Goal: Check status: Check status

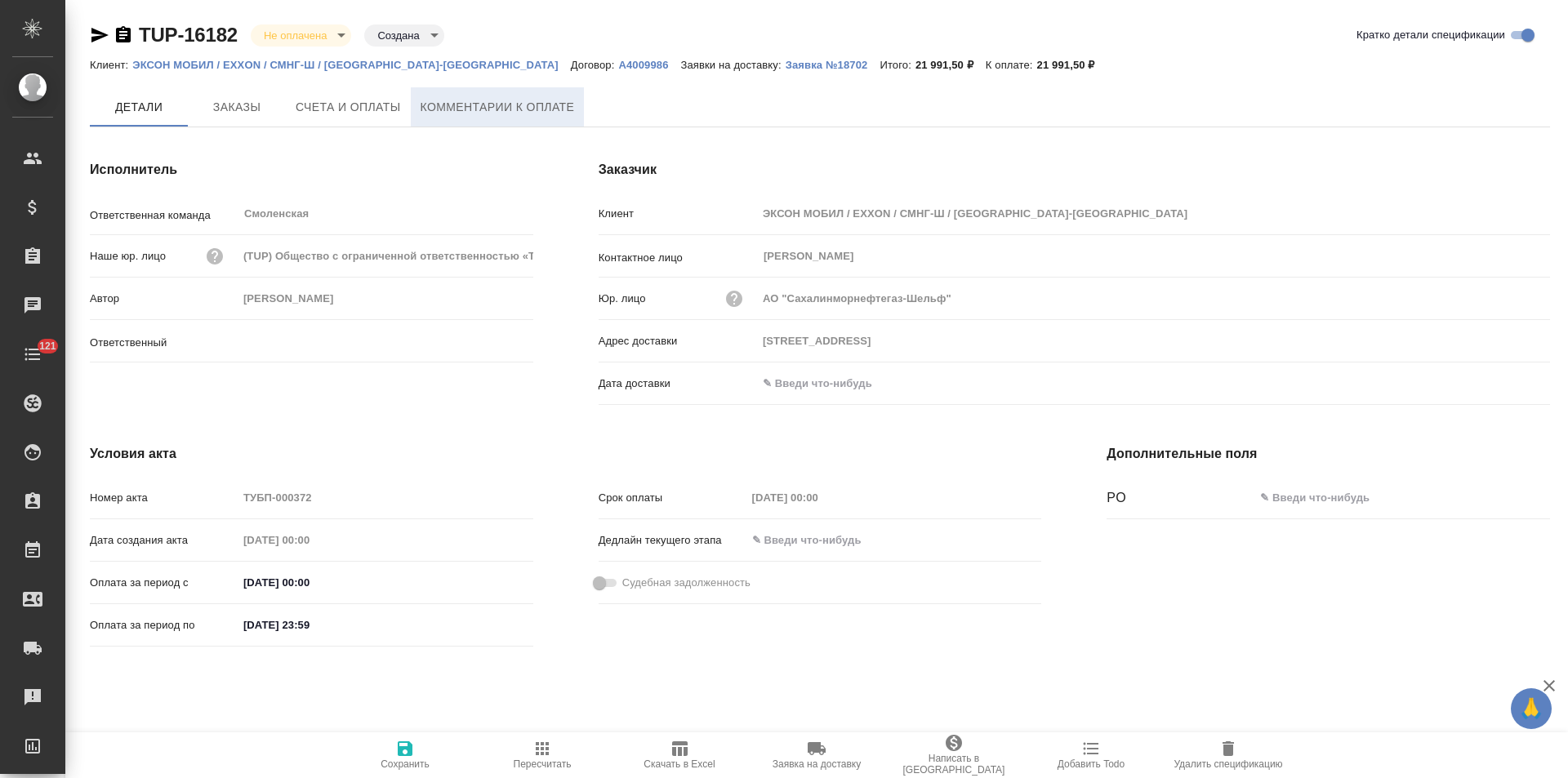
type input "[PERSON_NAME]"
click at [786, 70] on p "Заявка №18702" at bounding box center [833, 64] width 94 height 12
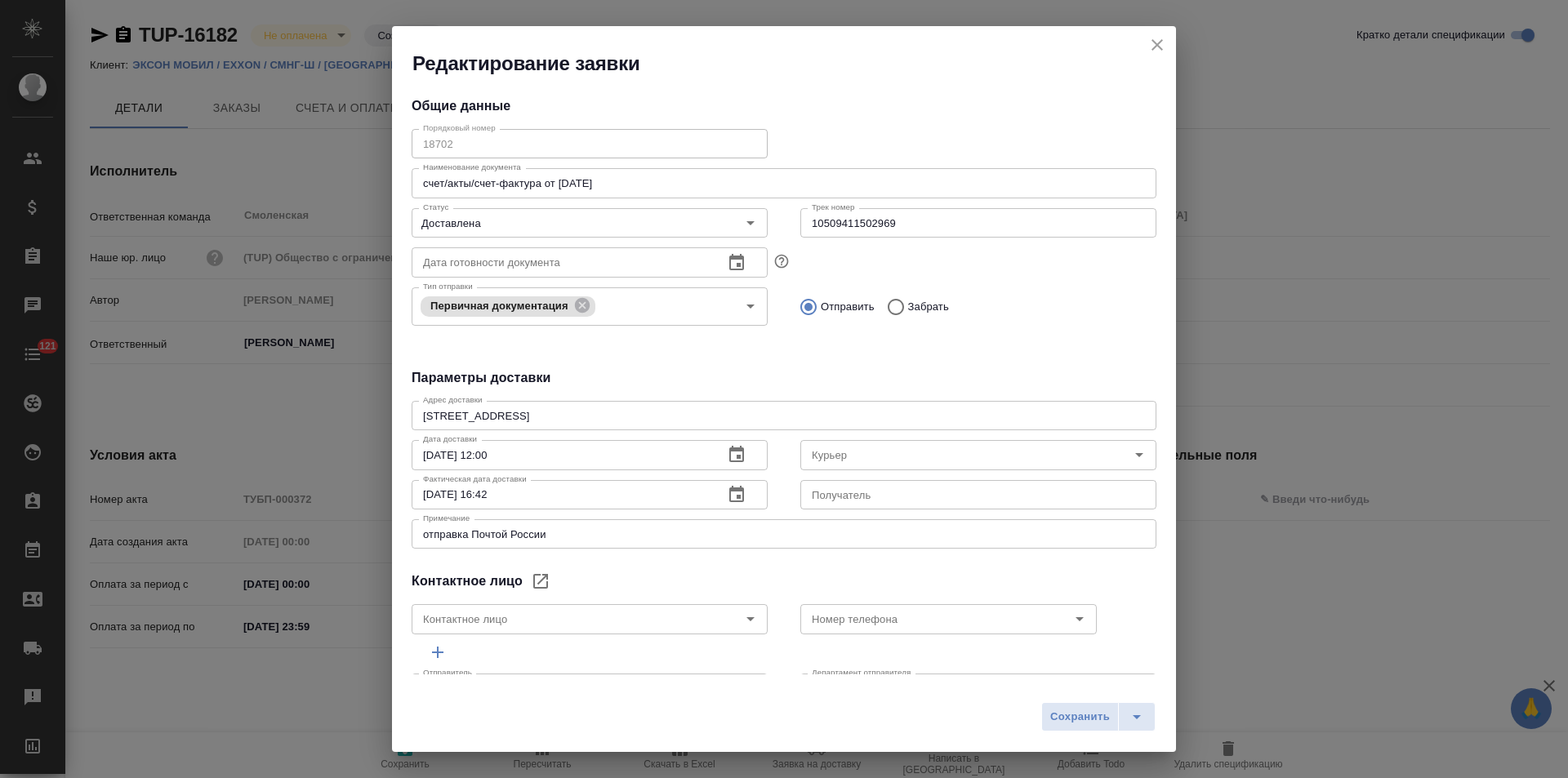
type input "[PERSON_NAME]"
type input "84242677207"
type input "Russian Post"
click at [1161, 49] on icon "close" at bounding box center [1157, 45] width 11 height 11
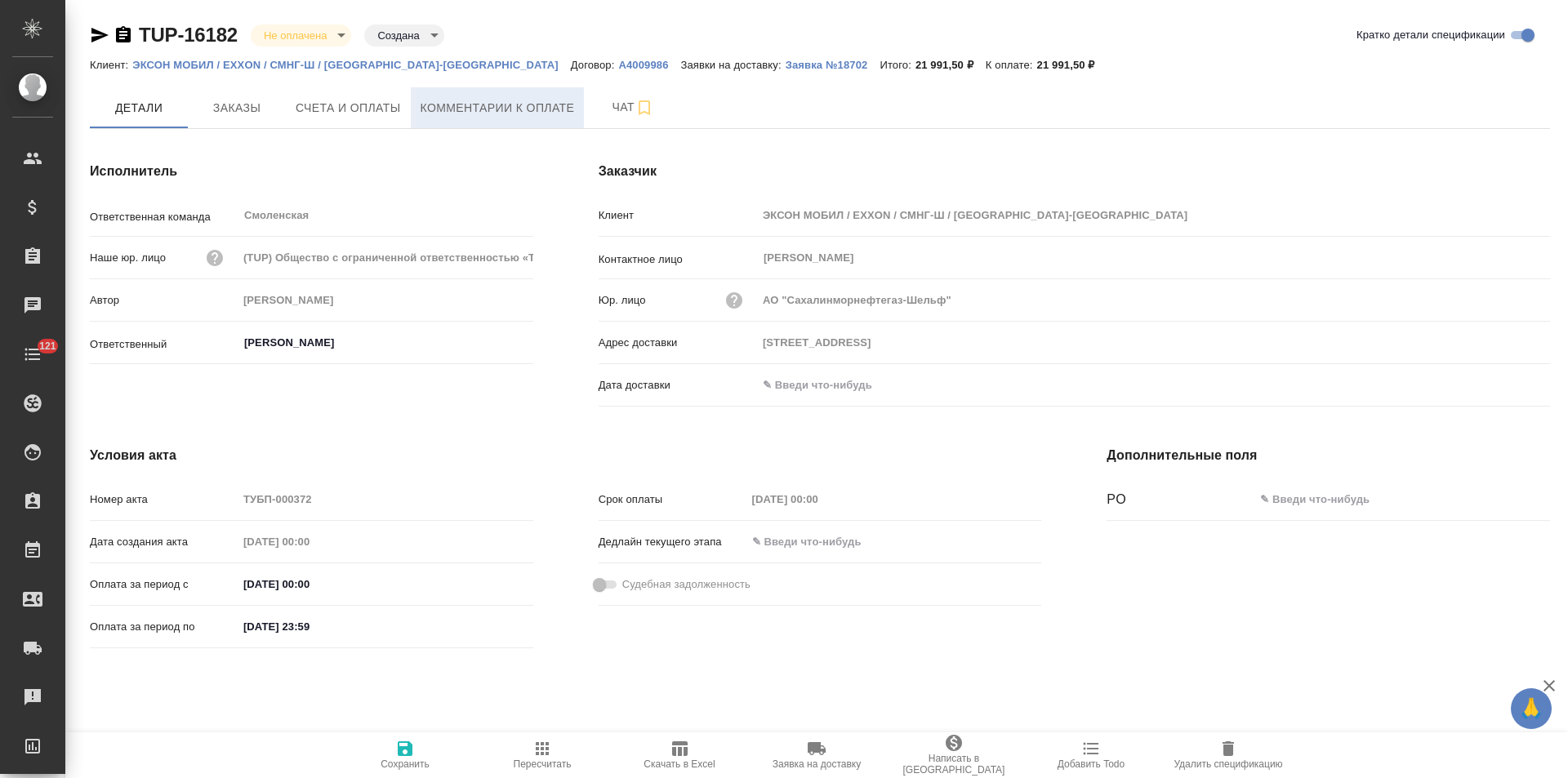
click at [468, 120] on button "Комментарии к оплате" at bounding box center [498, 108] width 174 height 41
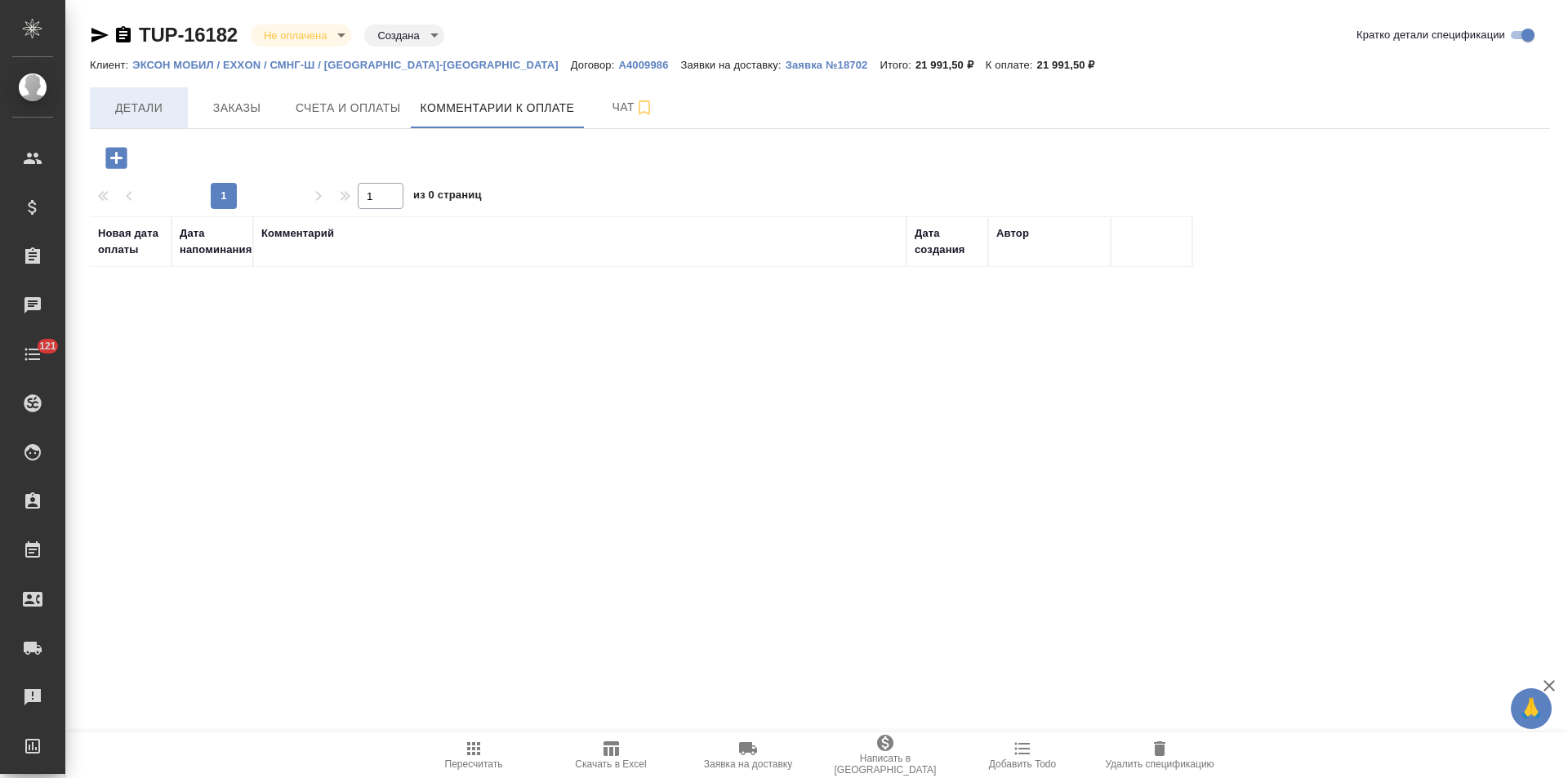
click at [174, 116] on span "Детали" at bounding box center [138, 109] width 78 height 21
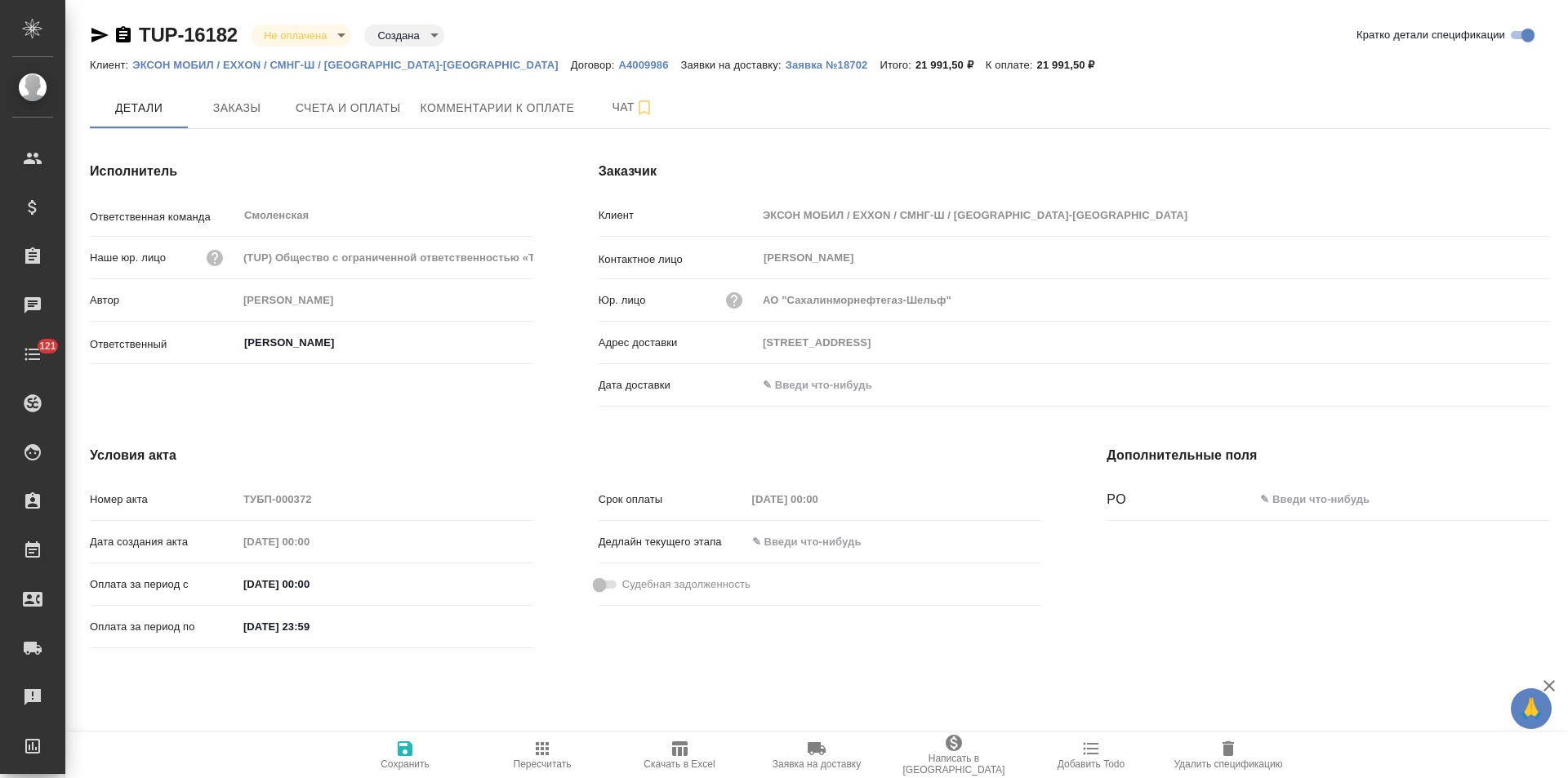
click at [95, 29] on icon "button" at bounding box center [99, 35] width 20 height 20
